Goal: Transaction & Acquisition: Purchase product/service

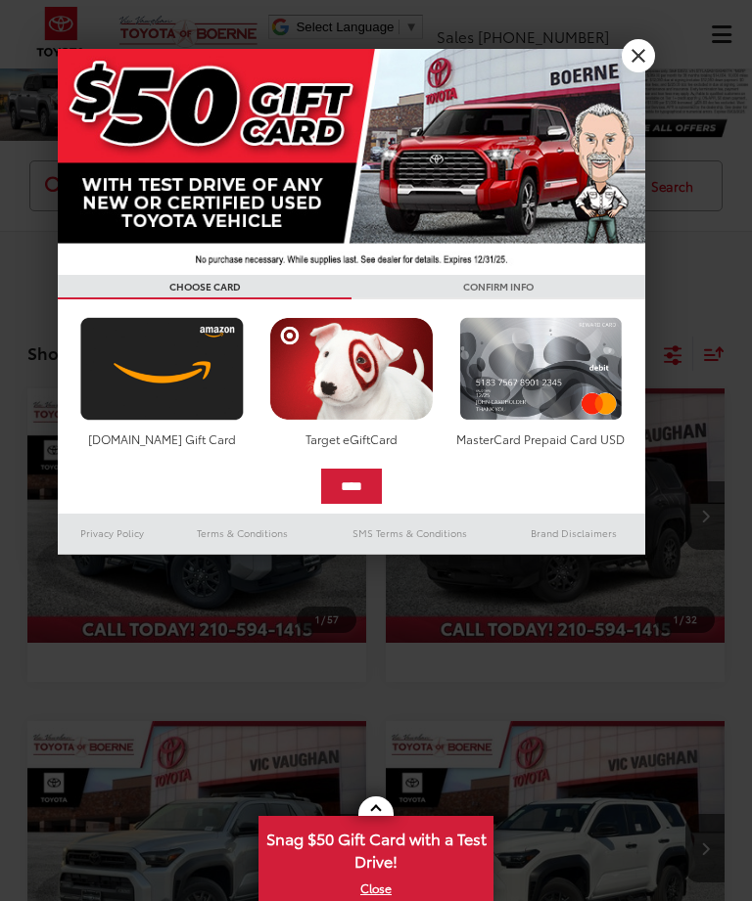
click at [633, 65] on link "X" at bounding box center [637, 55] width 33 height 33
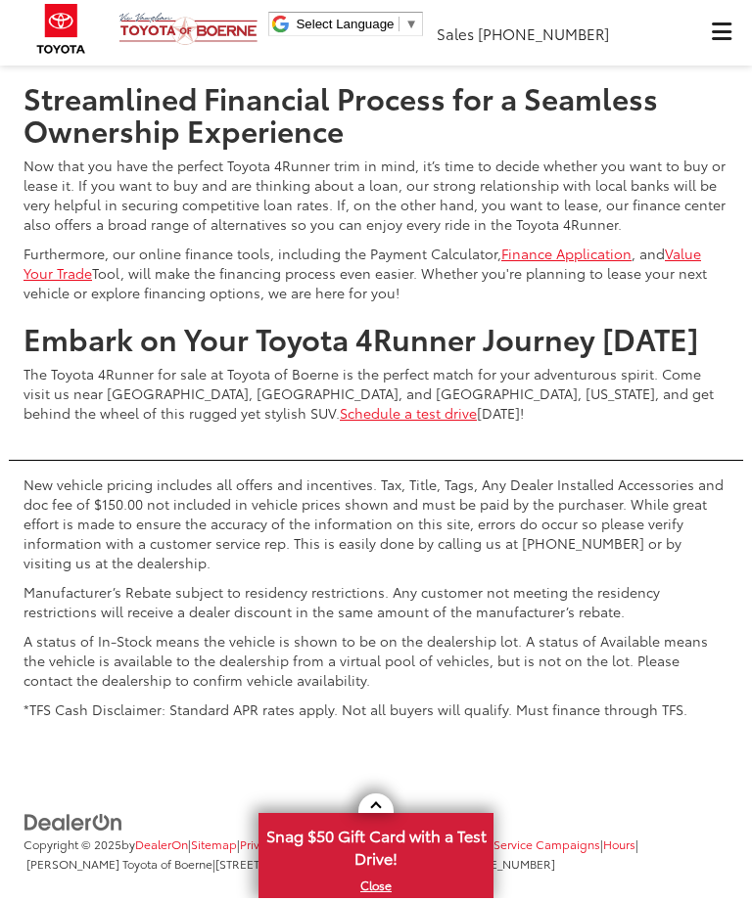
scroll to position [3386, 0]
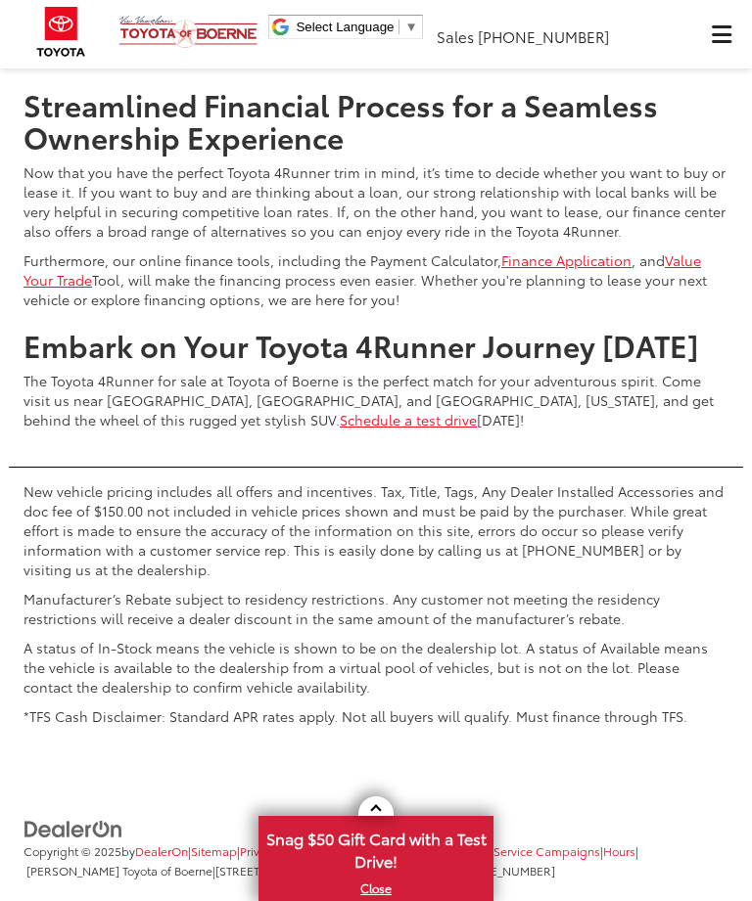
click at [578, 542] on p "New vehicle pricing includes all offers and incentives. Tax, Title, Tags, Any D…" at bounding box center [375, 530] width 705 height 98
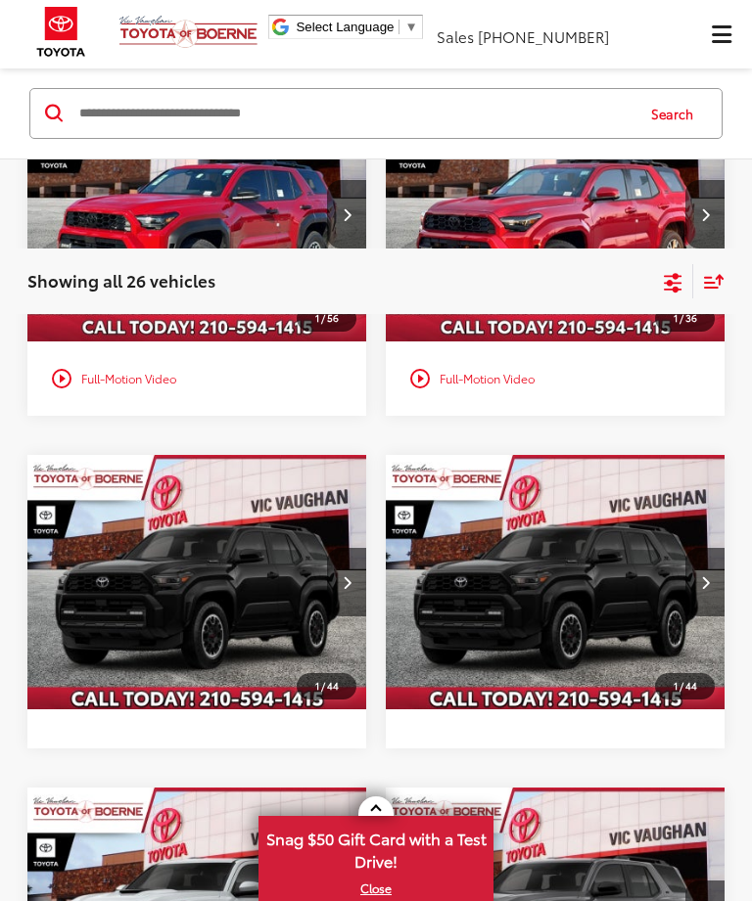
scroll to position [1350, 0]
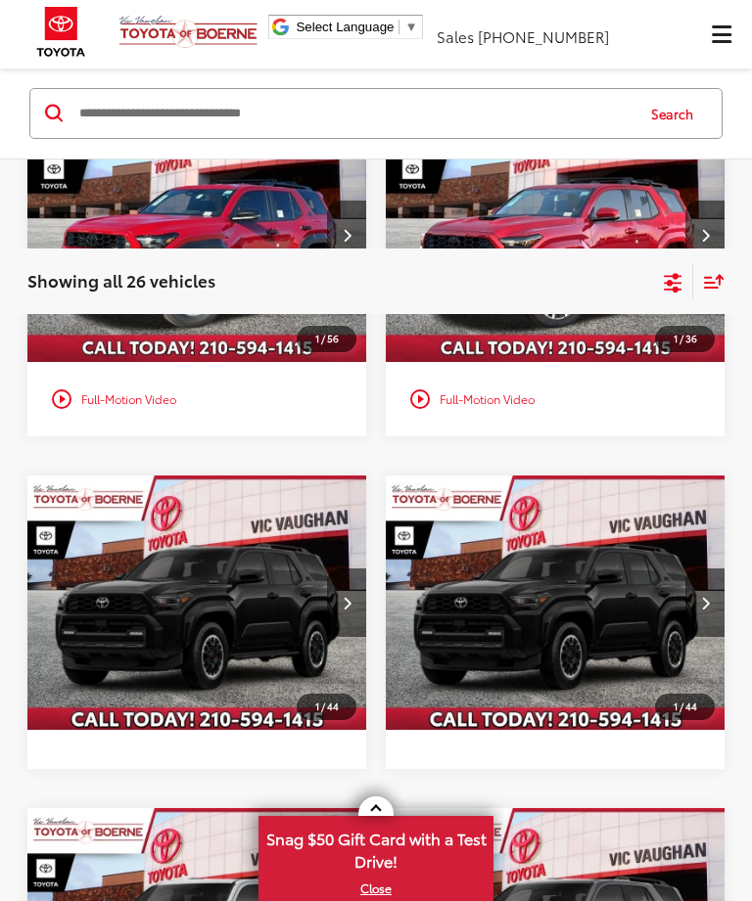
click at [701, 598] on icon "Next image" at bounding box center [705, 603] width 9 height 14
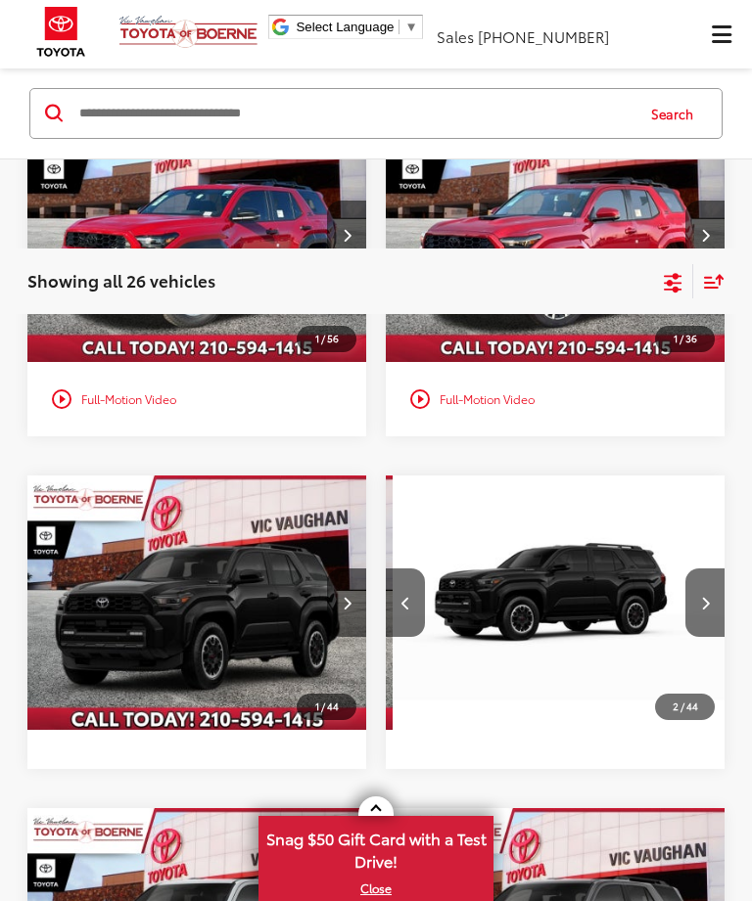
scroll to position [0, 342]
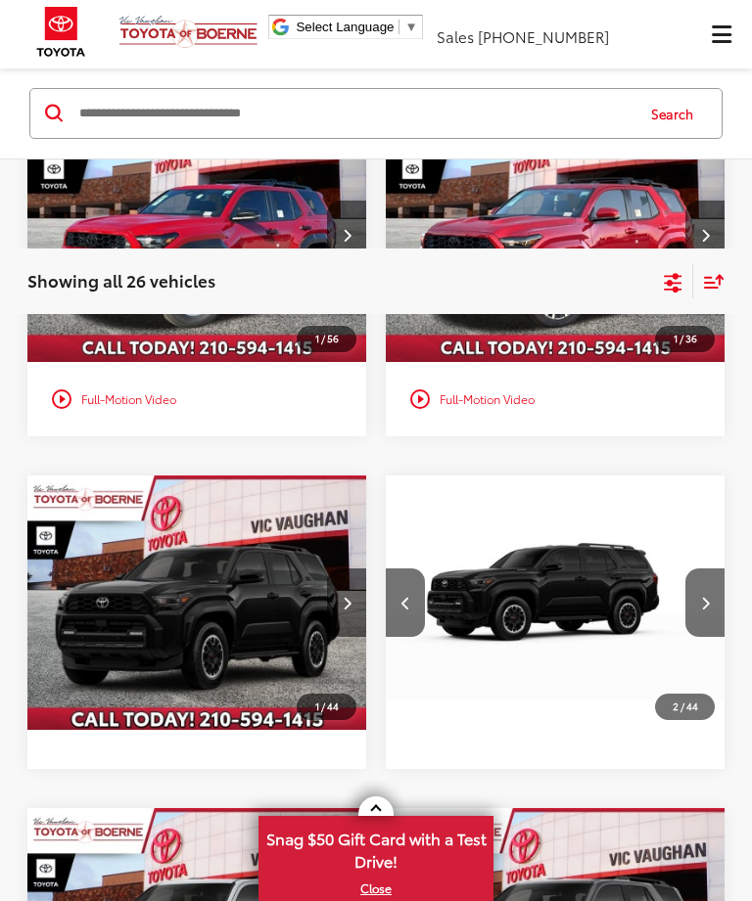
click at [708, 596] on icon "Next image" at bounding box center [705, 603] width 9 height 14
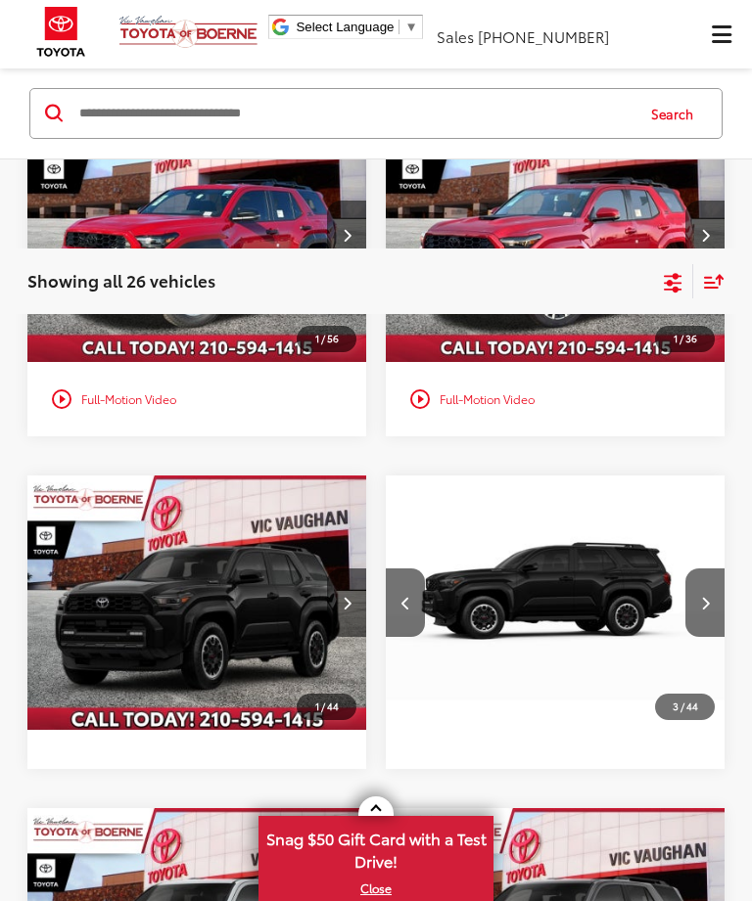
scroll to position [0, 683]
click at [701, 596] on icon "Next image" at bounding box center [705, 603] width 9 height 14
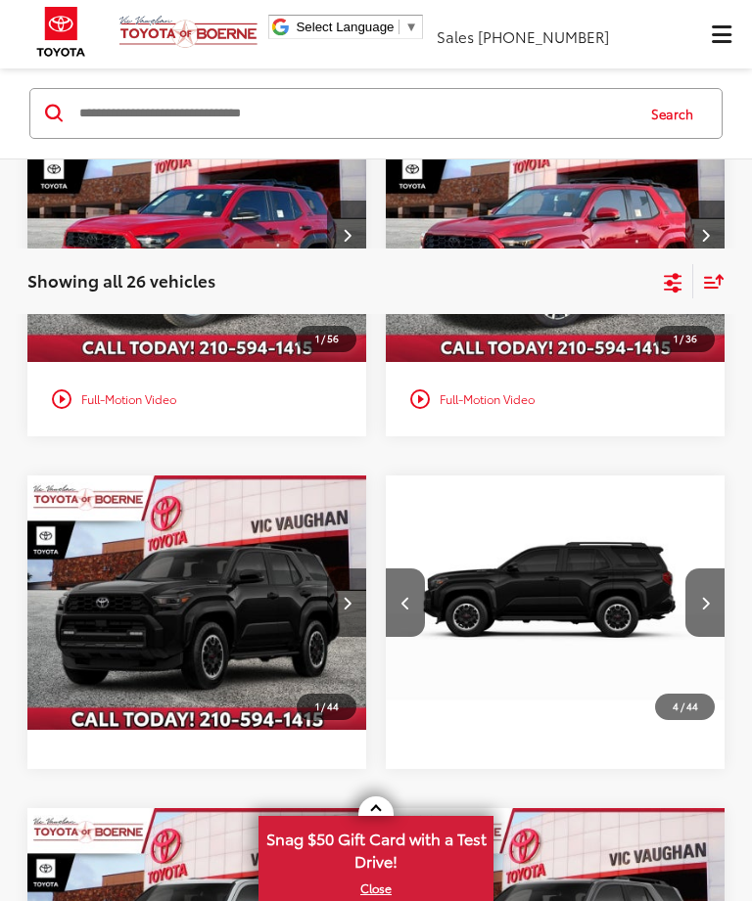
scroll to position [0, 1025]
click at [703, 593] on button "Next image" at bounding box center [704, 603] width 39 height 69
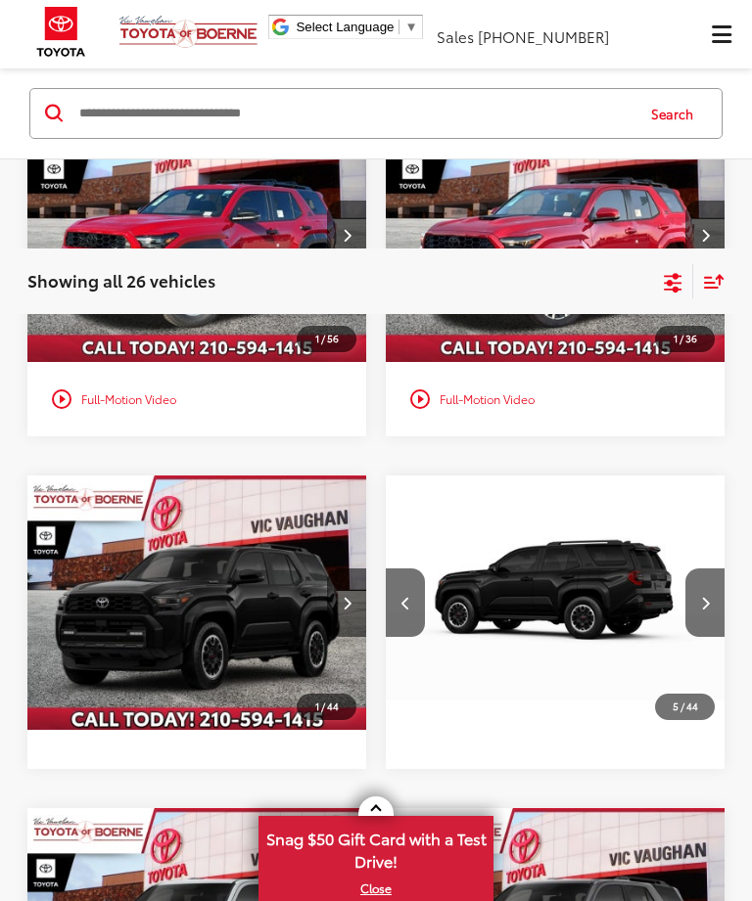
scroll to position [0, 1366]
click at [707, 596] on icon "Next image" at bounding box center [705, 603] width 9 height 14
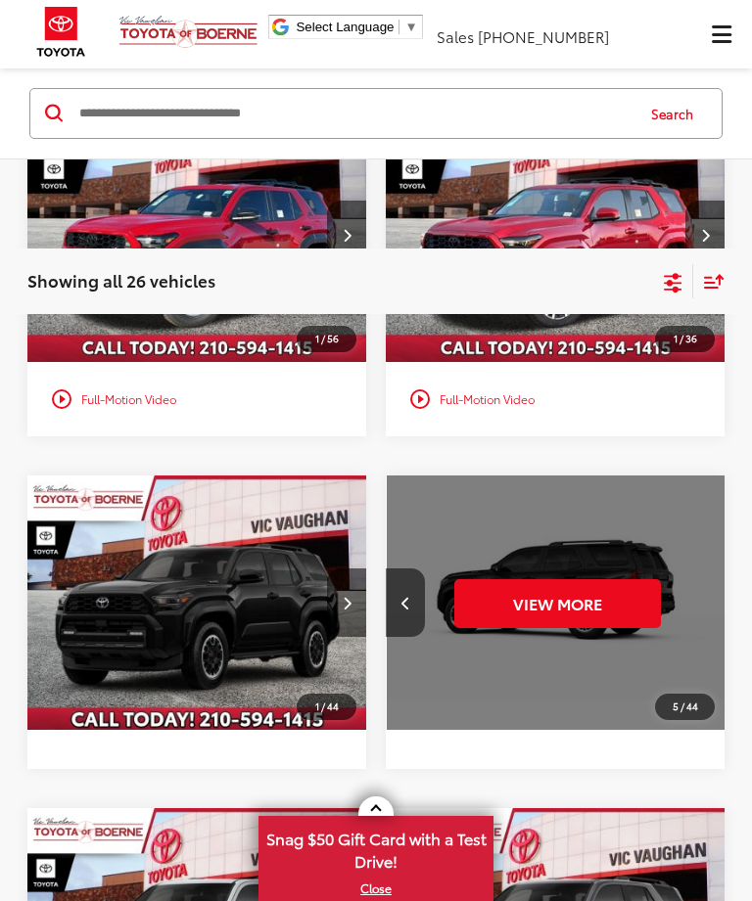
scroll to position [0, 1708]
click at [594, 597] on button "View More" at bounding box center [555, 603] width 206 height 49
